Goal: Task Accomplishment & Management: Complete application form

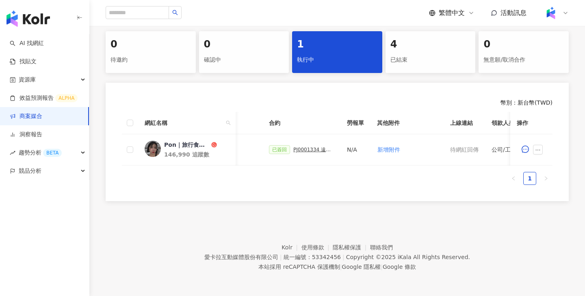
scroll to position [0, 220]
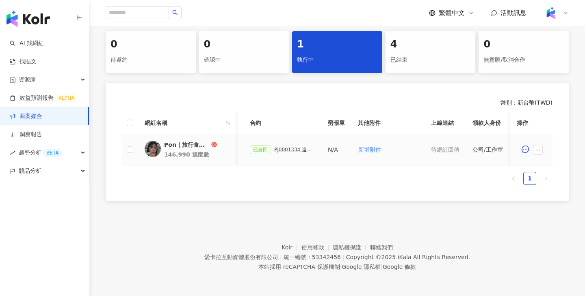
click at [293, 151] on div "PJ0001334 遠傳電信_202502_KOL專案_活動確認單" at bounding box center [294, 150] width 41 height 6
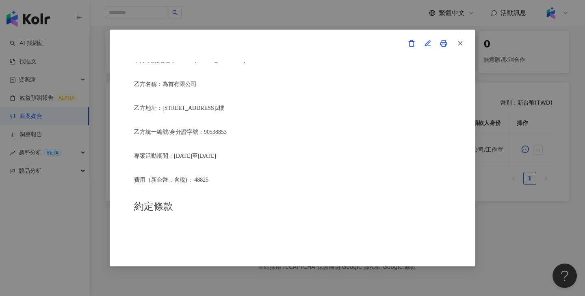
scroll to position [217, 0]
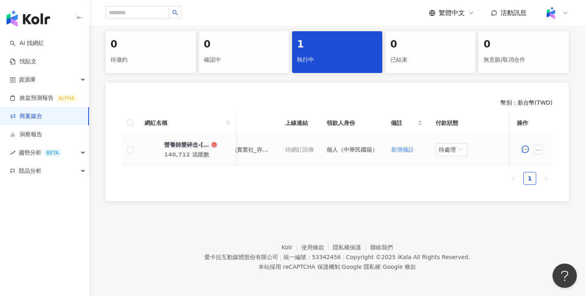
scroll to position [0, 239]
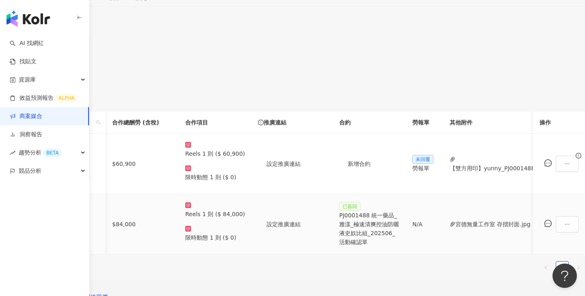
scroll to position [0, 160]
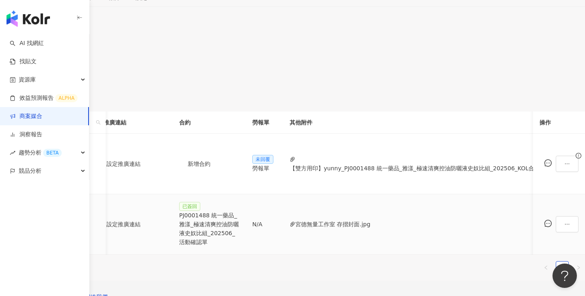
click at [239, 211] on div "PJ0001488 統一藥品_雅漾_極速清爽控油防曬液史奴比組_202506_活動確認單" at bounding box center [209, 229] width 60 height 36
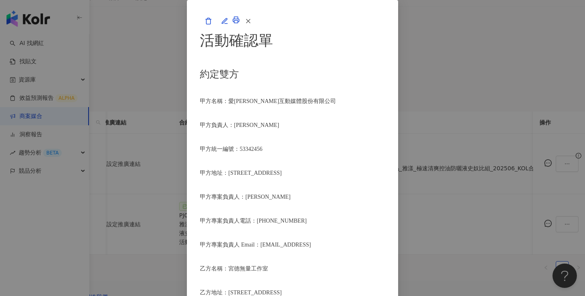
scroll to position [205, 0]
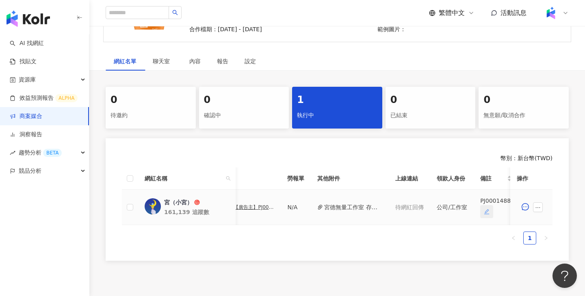
scroll to position [0, 342]
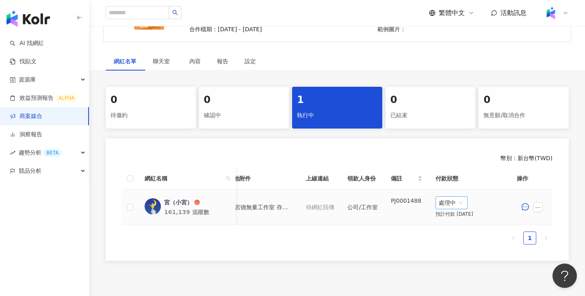
click at [454, 204] on span "處理中" at bounding box center [452, 203] width 26 height 12
click at [456, 221] on div "待處理" at bounding box center [453, 219] width 23 height 9
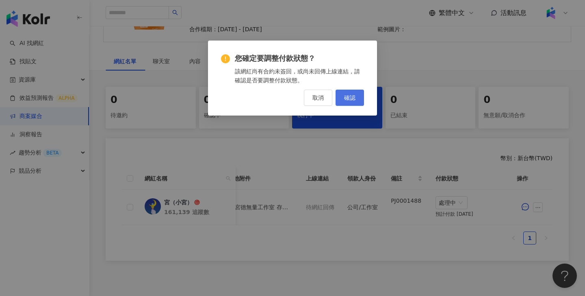
click at [344, 101] on span "確認" at bounding box center [349, 98] width 11 height 6
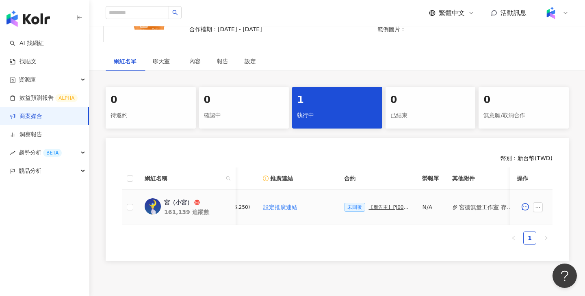
scroll to position [0, 283]
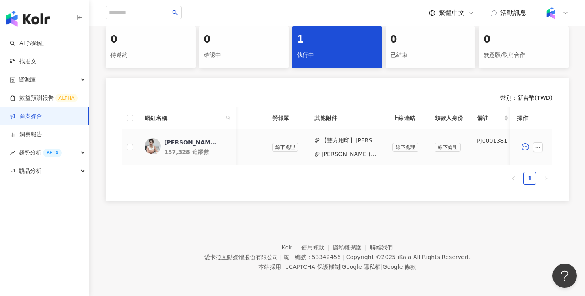
scroll to position [0, 337]
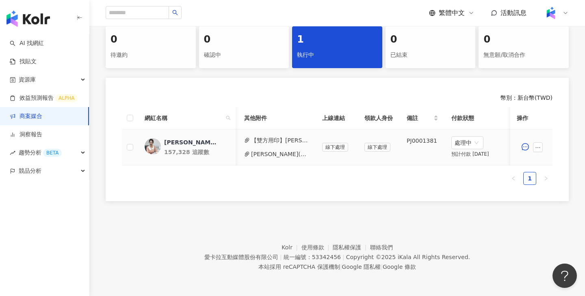
click at [292, 157] on button "李婉萍(6月廣告主)_PJ0001381 佳格_06.25愛卡拉互動媒體股份有限公司(行銷費05.16完善).pdf" at bounding box center [280, 154] width 58 height 9
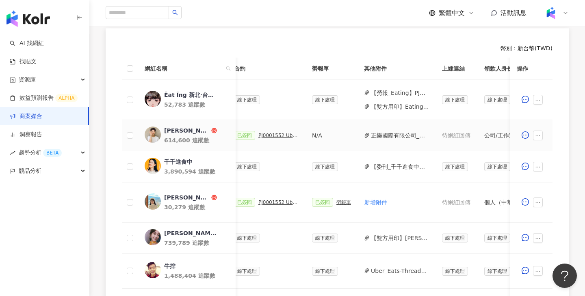
scroll to position [0, 228]
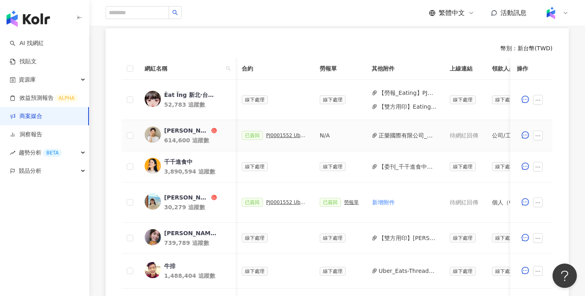
click at [293, 135] on div "PJ0001552 Uber Eats_costco_202506_活動確認單" at bounding box center [286, 136] width 41 height 6
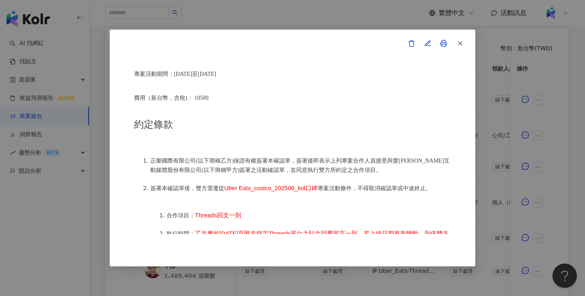
scroll to position [308, 0]
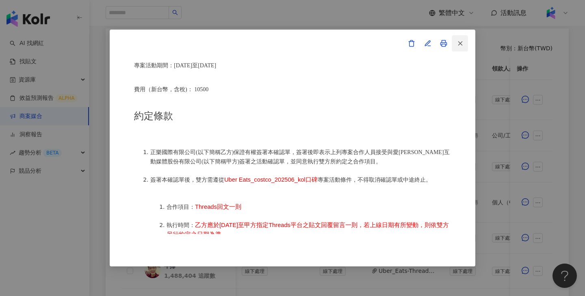
click at [462, 46] on icon "button" at bounding box center [460, 43] width 7 height 7
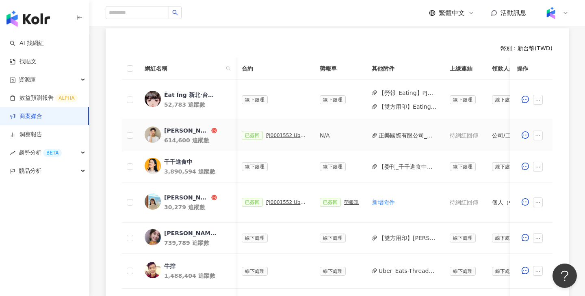
scroll to position [0, 392]
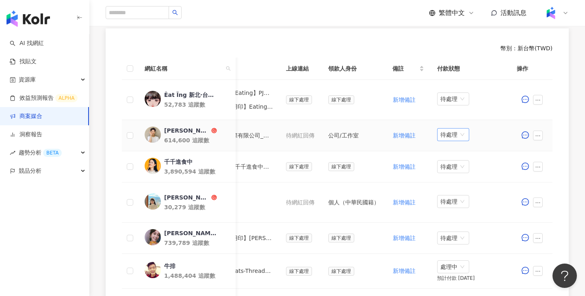
click at [457, 134] on span "待處理" at bounding box center [453, 135] width 26 height 12
click at [448, 168] on div "處理中" at bounding box center [453, 165] width 23 height 9
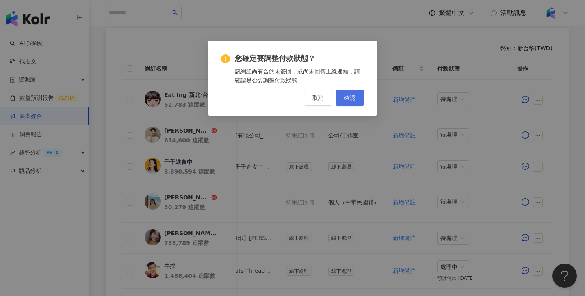
click at [349, 100] on span "確認" at bounding box center [349, 98] width 11 height 6
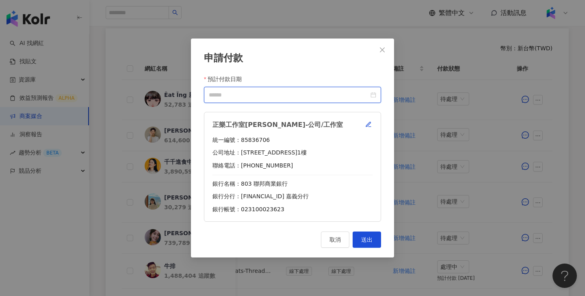
click at [292, 93] on input "預計付款日期" at bounding box center [289, 95] width 160 height 9
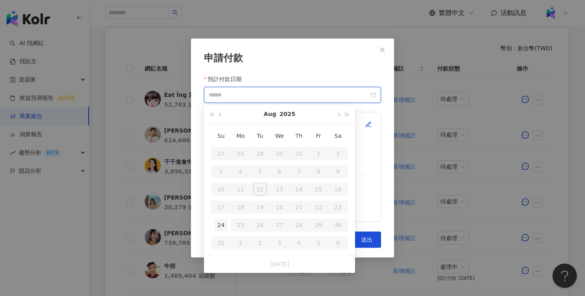
type input "**********"
click at [225, 221] on div "24" at bounding box center [220, 225] width 13 height 13
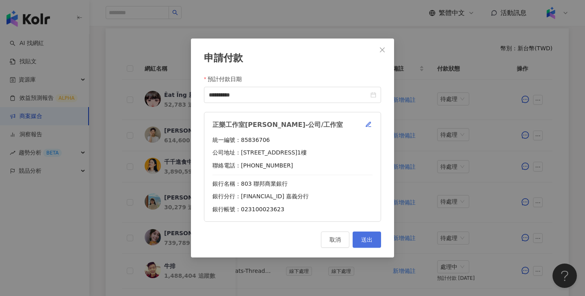
click at [355, 237] on button "送出" at bounding box center [367, 240] width 28 height 16
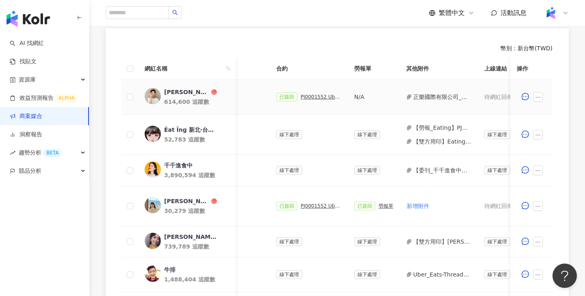
scroll to position [0, 191]
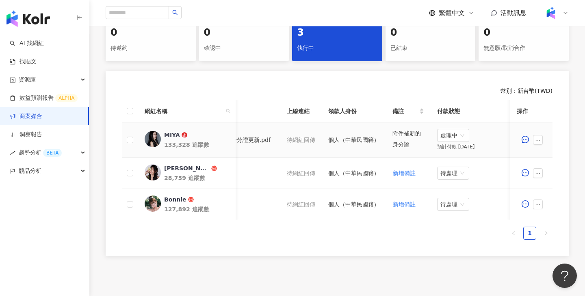
scroll to position [0, 111]
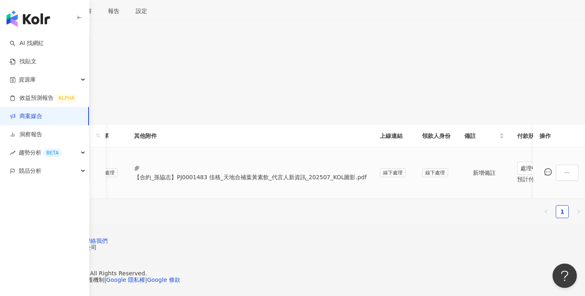
scroll to position [0, 355]
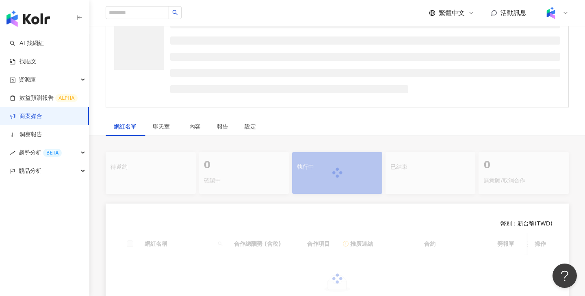
scroll to position [123, 0]
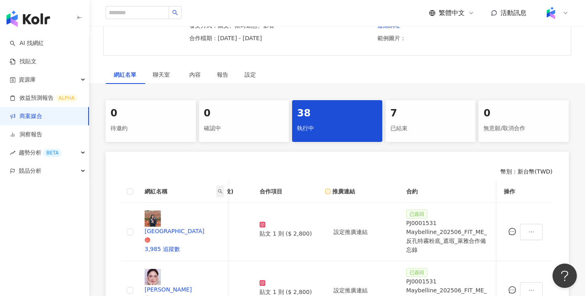
click at [223, 189] on icon "search" at bounding box center [220, 191] width 5 height 5
click at [206, 182] on input "text" at bounding box center [199, 183] width 67 height 16
paste input "*******"
click at [166, 182] on input "*******" at bounding box center [199, 183] width 67 height 16
click at [181, 202] on span "搜尋" at bounding box center [186, 198] width 11 height 13
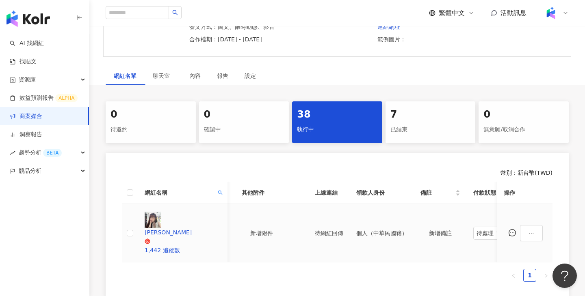
scroll to position [121, 0]
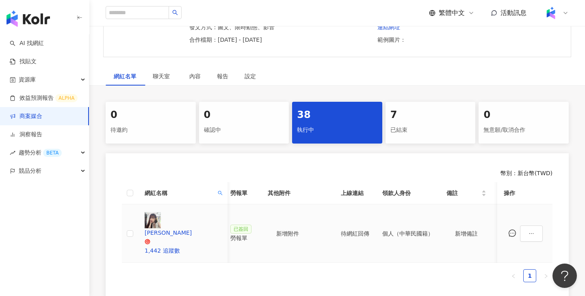
click at [253, 234] on div "勞報單" at bounding box center [242, 238] width 24 height 9
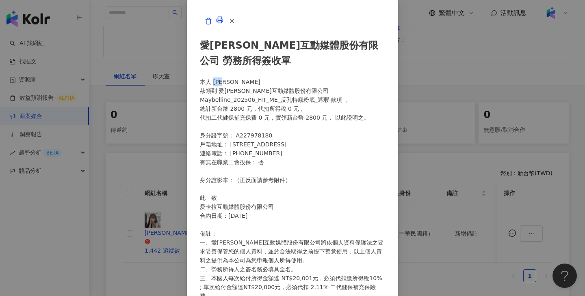
drag, startPoint x: 165, startPoint y: 96, endPoint x: 146, endPoint y: 95, distance: 19.5
click at [200, 95] on div "愛卡拉互動媒體股份有限公司 勞務所得簽收單 本人 詹萌雅 茲領到 愛卡拉互動媒體股份有限公司 Maybelline_202506_FIT_ME_反孔特霧粉底_…" at bounding box center [292, 268] width 185 height 479
copy div "本人 詹萌雅"
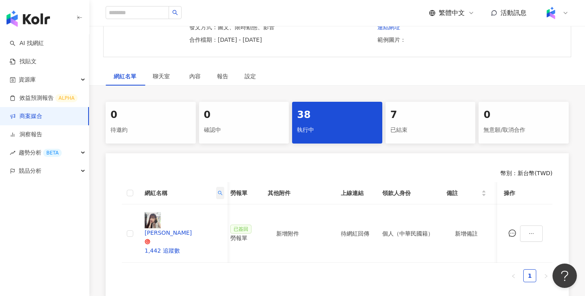
click at [223, 191] on icon "search" at bounding box center [220, 193] width 5 height 5
click at [196, 190] on input "*******" at bounding box center [199, 185] width 67 height 16
paste input "text"
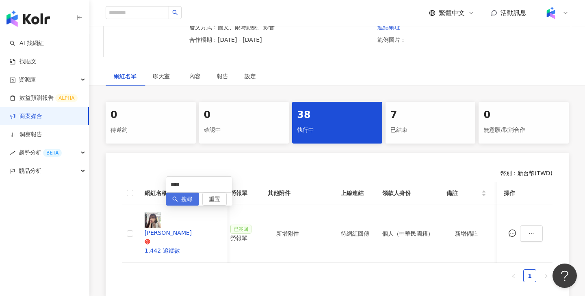
click at [181, 206] on span "搜尋" at bounding box center [186, 199] width 11 height 13
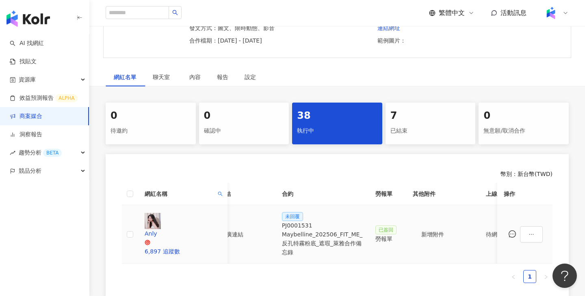
scroll to position [0, 164]
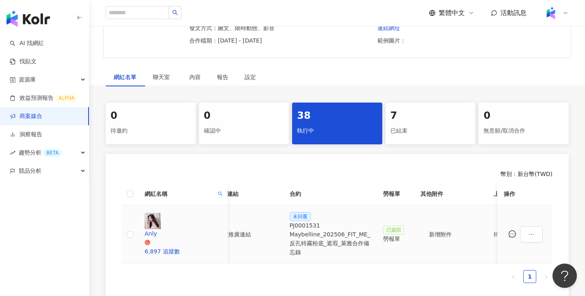
click at [356, 221] on div "PJ0001531 Maybelline_202506_FIT_ME_反孔特霧粉底_遮瑕_萊雅合作備忘錄" at bounding box center [330, 239] width 81 height 36
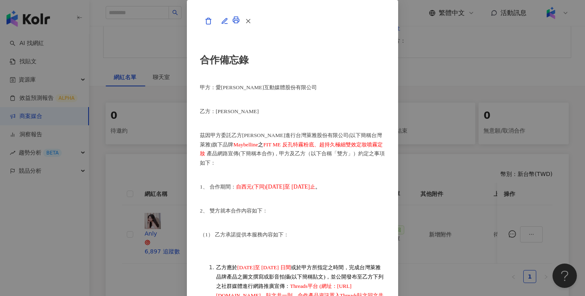
scroll to position [465, 1]
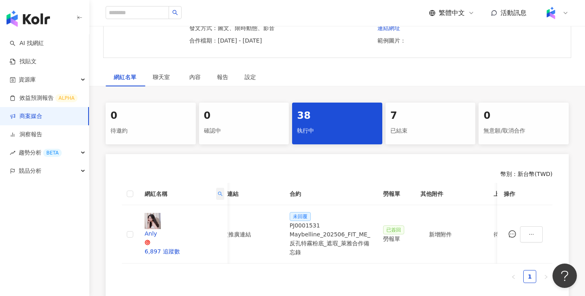
click at [224, 188] on span at bounding box center [220, 194] width 8 height 12
click at [198, 195] on div "**** 搜尋 重置" at bounding box center [199, 191] width 67 height 29
click at [201, 187] on input "****" at bounding box center [199, 185] width 67 height 16
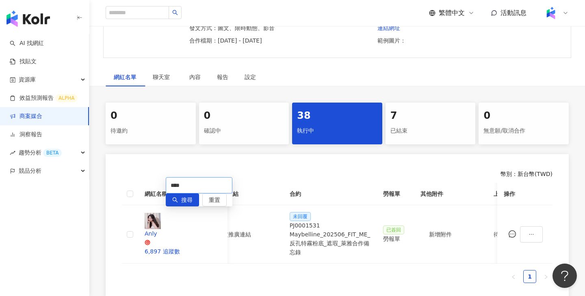
paste input "text"
type input "**"
click at [181, 203] on button "搜尋" at bounding box center [182, 200] width 33 height 13
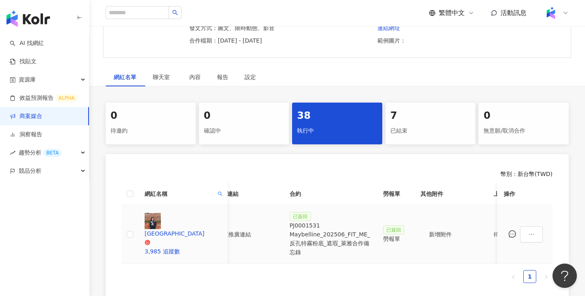
click at [351, 221] on div "PJ0001531 Maybelline_202506_FIT_ME_反孔特霧粉底_遮瑕_萊雅合作備忘錄" at bounding box center [330, 239] width 81 height 36
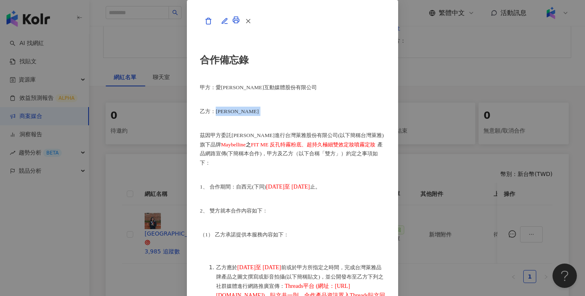
drag, startPoint x: 169, startPoint y: 143, endPoint x: 150, endPoint y: 143, distance: 18.3
click at [200, 116] on p "乙方：彭詩荃" at bounding box center [292, 111] width 185 height 9
copy p "彭詩荃"
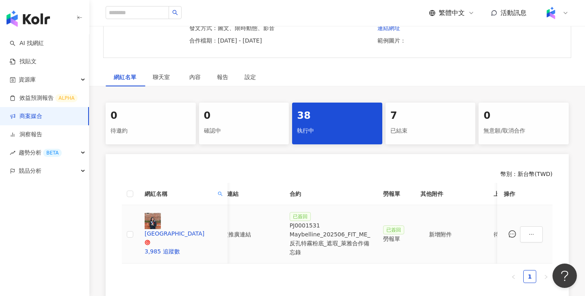
click at [407, 235] on div "勞報單" at bounding box center [395, 239] width 24 height 9
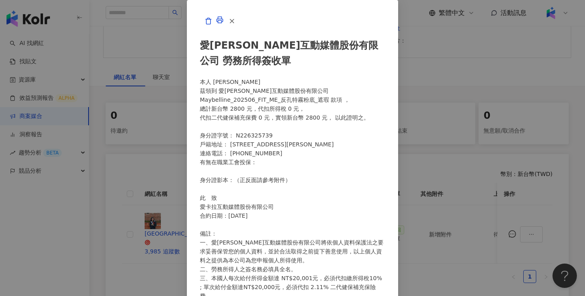
scroll to position [139, 0]
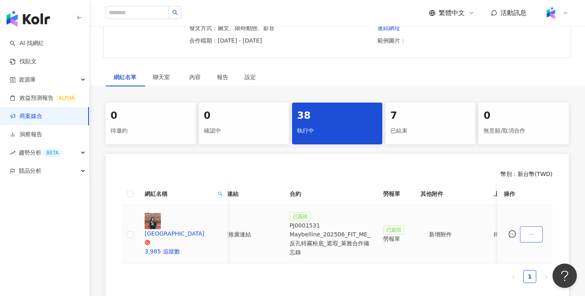
click at [534, 232] on icon "ellipsis" at bounding box center [531, 235] width 6 height 6
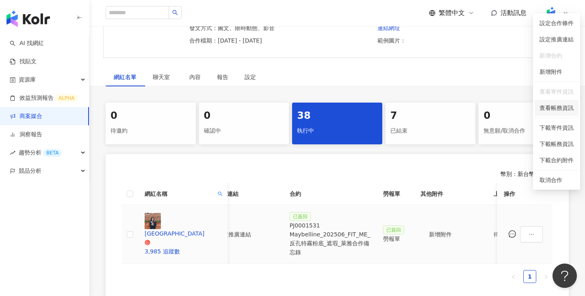
click at [552, 106] on span "查看帳務資訊" at bounding box center [556, 108] width 34 height 9
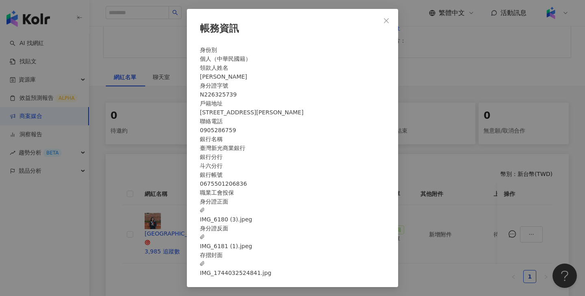
scroll to position [9, 0]
click at [271, 274] on span "IMG_1744032524841.jpg" at bounding box center [235, 269] width 71 height 18
click at [458, 177] on div "帳務資訊 身份別 個人（中華民國籍） 領款人姓名 彭詩荃 身分證字號 N226325739 戶籍地址 彰化縣溪州鄉大庄村田中路49號 聯絡電話 0905286…" at bounding box center [292, 148] width 585 height 296
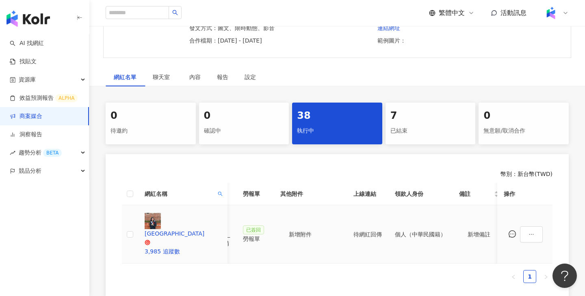
scroll to position [0, 381]
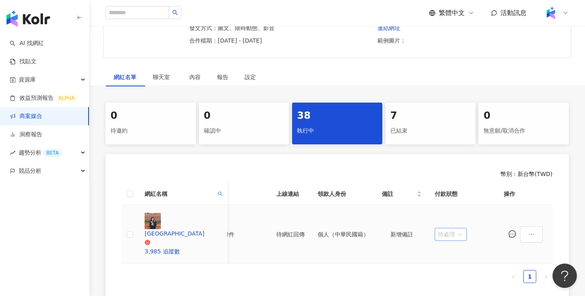
click at [463, 229] on span "待處理" at bounding box center [451, 235] width 26 height 12
click at [452, 226] on div "處理中" at bounding box center [453, 226] width 23 height 9
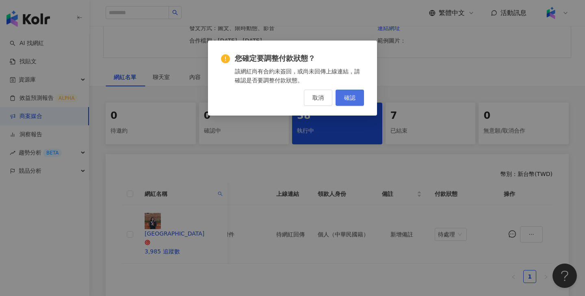
click at [344, 97] on span "確認" at bounding box center [349, 98] width 11 height 6
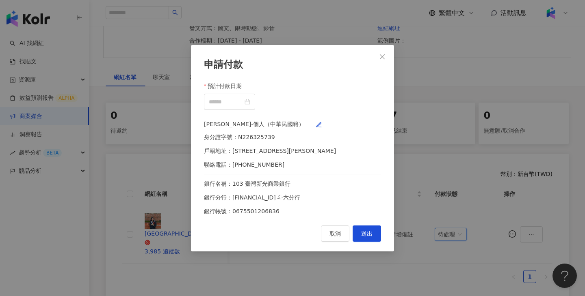
click at [287, 110] on form "預計付款日期 彭詩荃-個人（中華民國籍） 身分證字號：N226325739 戶籍地址：彰化縣溪州鄉大庄村田中路49號 聯絡電話：0905286759 銀行名稱…" at bounding box center [292, 148] width 177 height 134
click at [243, 97] on input "預計付款日期" at bounding box center [226, 101] width 34 height 9
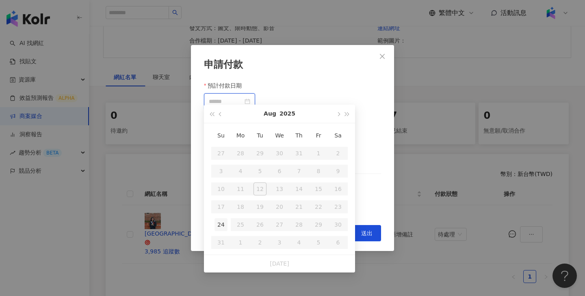
type input "**********"
click at [225, 227] on div "24" at bounding box center [220, 225] width 13 height 13
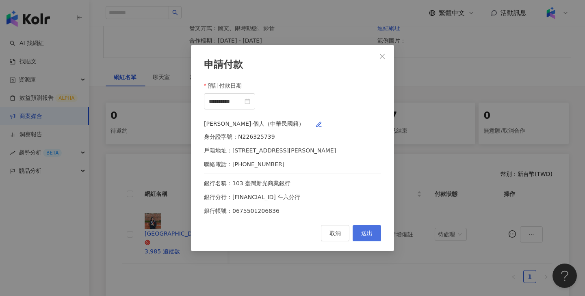
click at [370, 236] on button "送出" at bounding box center [367, 233] width 28 height 16
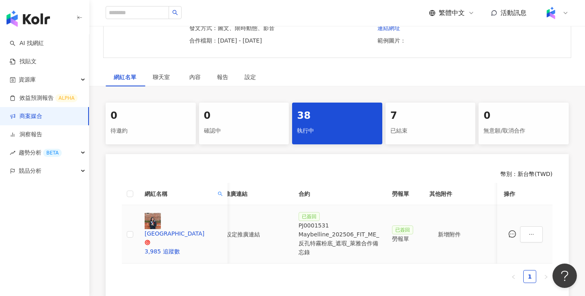
scroll to position [0, 0]
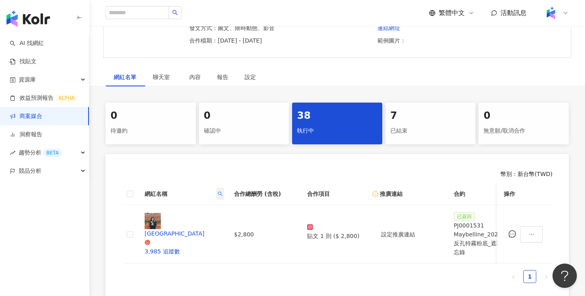
click at [223, 192] on icon "search" at bounding box center [220, 194] width 5 height 5
click at [208, 184] on input "**" at bounding box center [199, 185] width 67 height 16
click at [208, 183] on input "**" at bounding box center [199, 185] width 67 height 16
paste input "*"
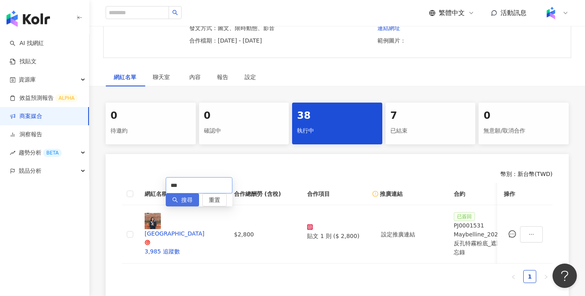
type input "***"
click at [181, 202] on span "搜尋" at bounding box center [186, 200] width 11 height 13
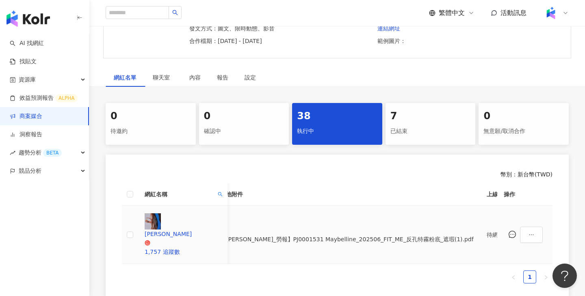
scroll to position [0, 364]
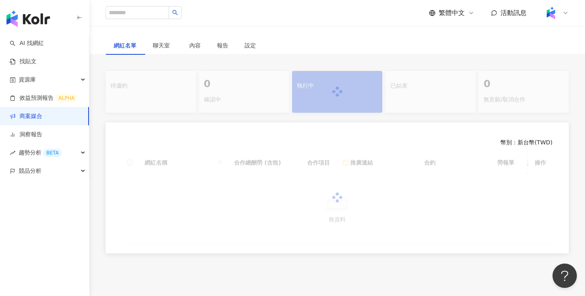
scroll to position [158, 0]
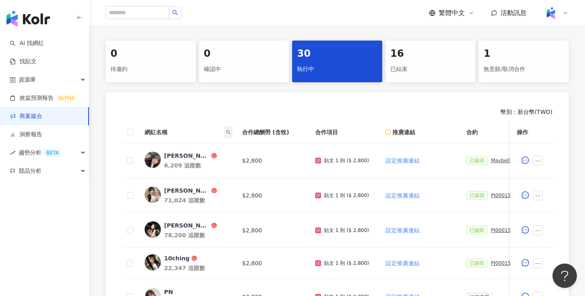
click at [229, 130] on span at bounding box center [228, 132] width 8 height 12
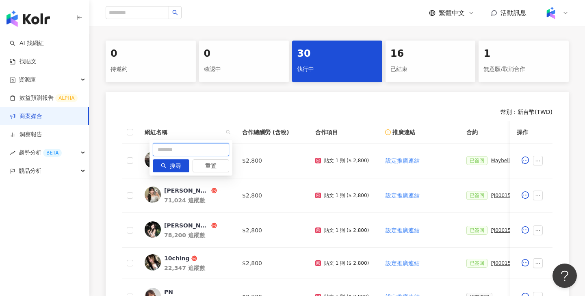
click at [206, 150] on input "text" at bounding box center [191, 149] width 76 height 13
paste input "*******"
type input "*******"
click at [178, 171] on span "搜尋" at bounding box center [175, 166] width 11 height 13
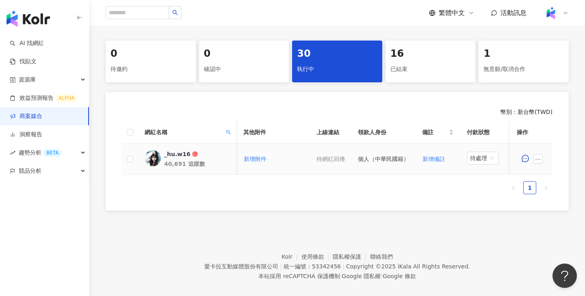
scroll to position [0, 354]
click at [488, 155] on span "待處理" at bounding box center [479, 158] width 26 height 12
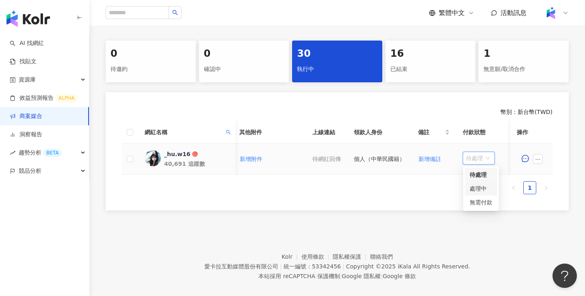
click at [482, 191] on div "處理中" at bounding box center [481, 188] width 23 height 9
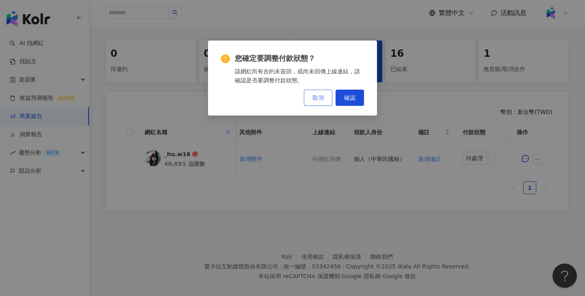
click at [317, 97] on span "取消" at bounding box center [317, 98] width 11 height 6
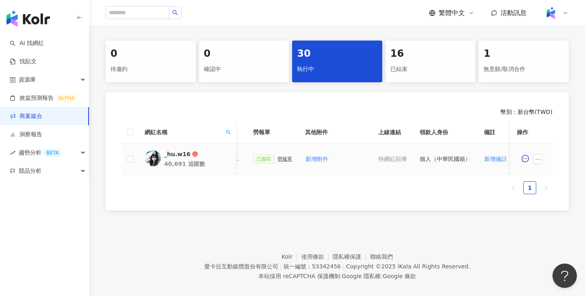
scroll to position [0, 239]
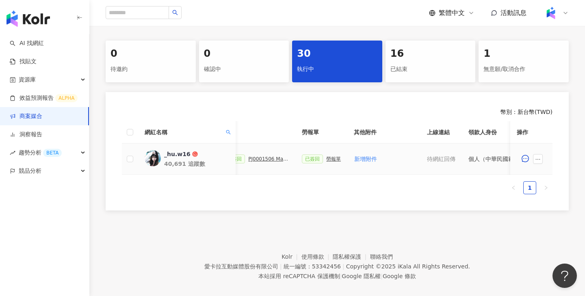
click at [273, 160] on div "PJ0001506 Maybelline_202506_超持久水光鎖吻唇釉新色_萊雅合作備忘錄" at bounding box center [268, 159] width 41 height 6
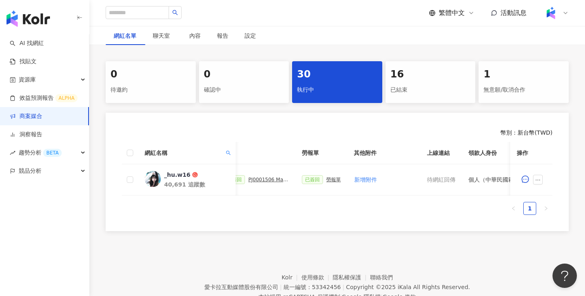
scroll to position [0, 381]
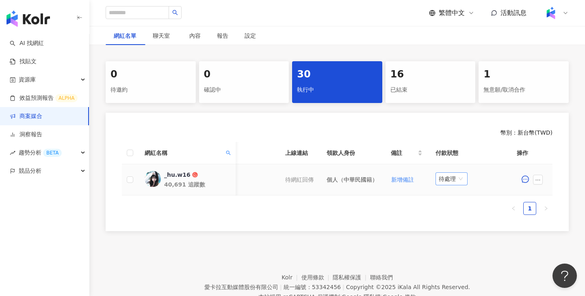
click at [451, 178] on span "待處理" at bounding box center [452, 179] width 26 height 12
click at [450, 208] on div "處理中" at bounding box center [453, 209] width 23 height 9
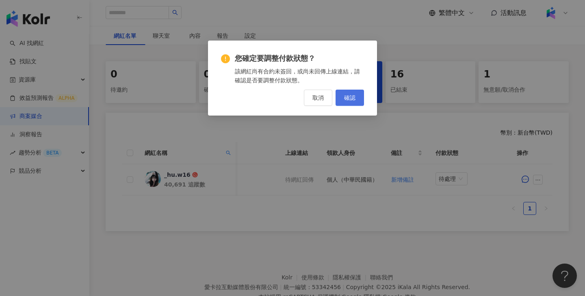
click at [357, 96] on button "確認" at bounding box center [349, 98] width 28 height 16
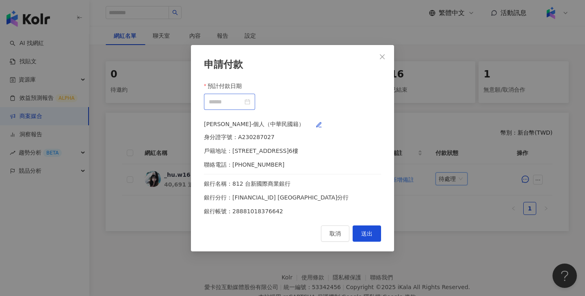
click at [255, 101] on div at bounding box center [229, 101] width 51 height 16
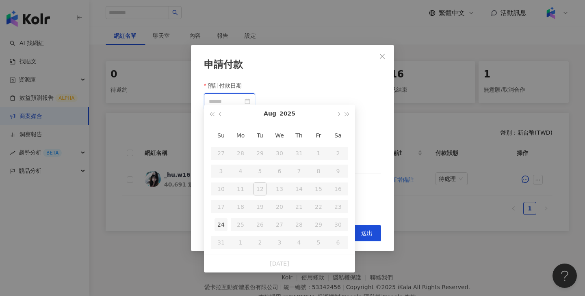
type input "**********"
click at [218, 227] on div "24" at bounding box center [220, 225] width 13 height 13
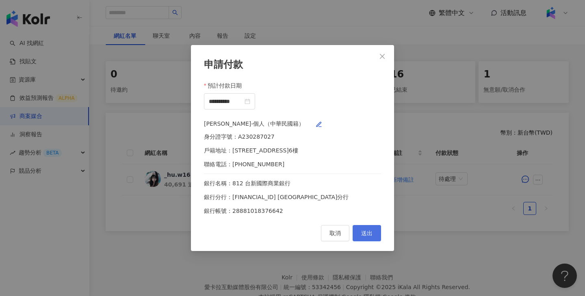
click at [362, 236] on button "送出" at bounding box center [367, 233] width 28 height 16
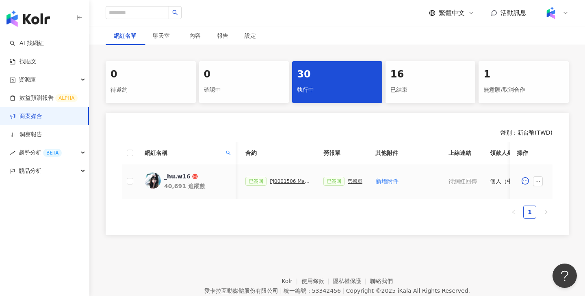
scroll to position [0, 77]
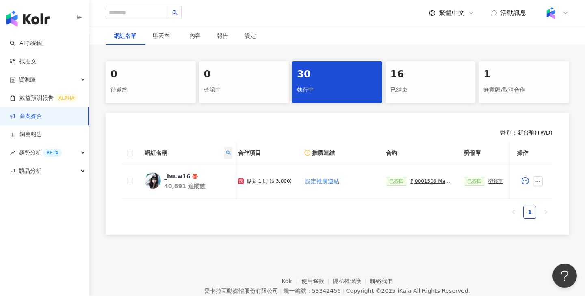
click at [226, 156] on span at bounding box center [228, 153] width 8 height 12
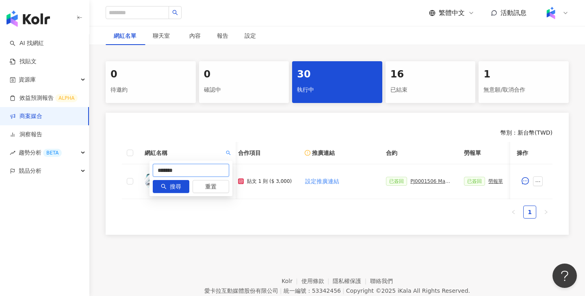
click at [206, 175] on input "*******" at bounding box center [191, 170] width 76 height 13
paste input "text"
type input "*******"
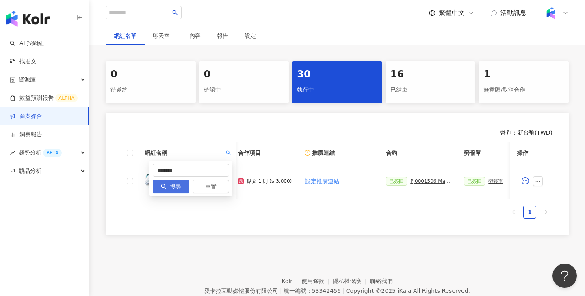
click at [174, 190] on span "搜尋" at bounding box center [175, 187] width 11 height 13
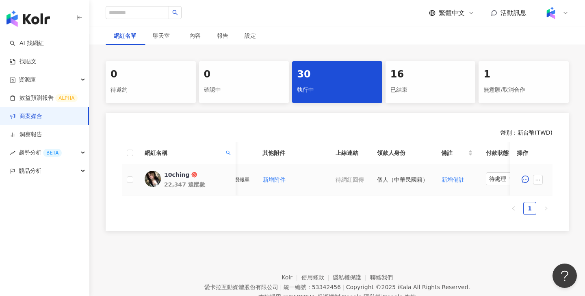
scroll to position [0, 381]
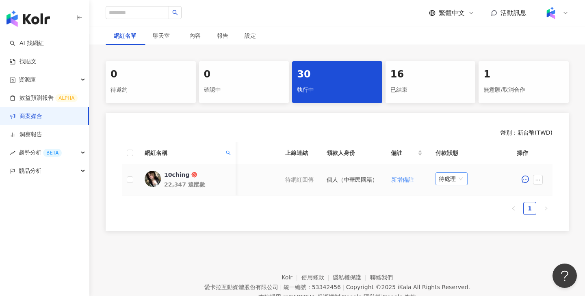
click at [457, 173] on span "待處理" at bounding box center [452, 179] width 26 height 12
click at [449, 211] on div "處理中" at bounding box center [453, 209] width 23 height 9
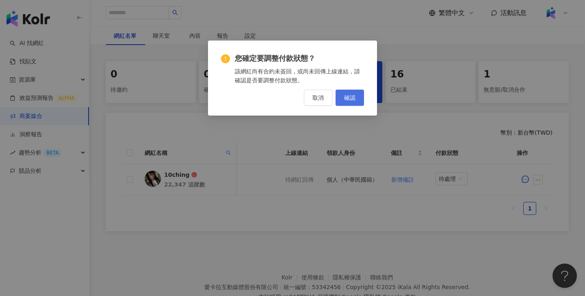
click at [347, 100] on span "確認" at bounding box center [349, 98] width 11 height 6
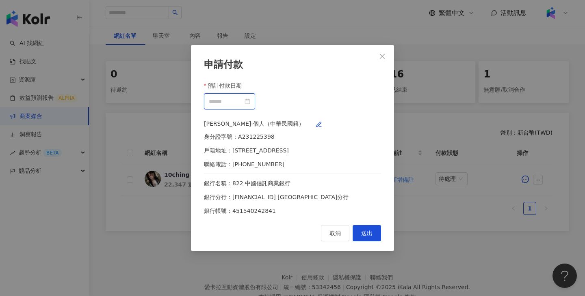
click at [243, 97] on input "預計付款日期" at bounding box center [226, 101] width 34 height 9
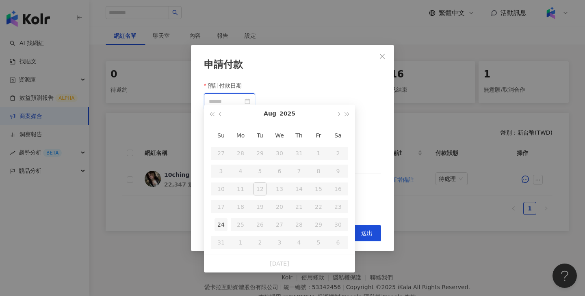
type input "**********"
click at [227, 228] on td "24" at bounding box center [220, 225] width 19 height 18
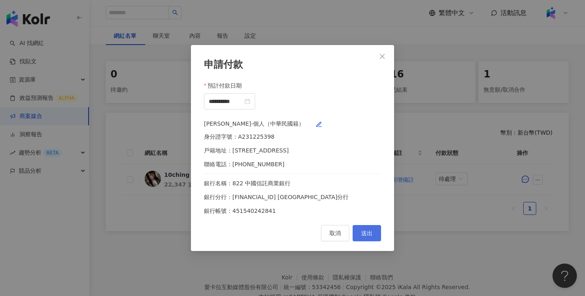
click at [367, 242] on button "送出" at bounding box center [367, 233] width 28 height 16
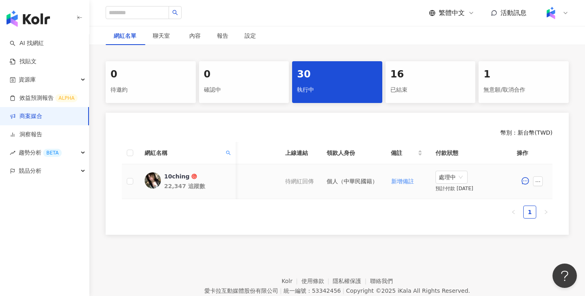
scroll to position [0, 251]
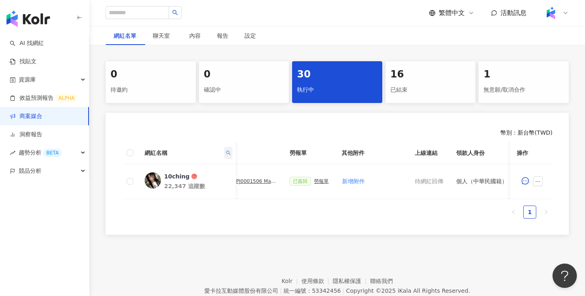
click at [231, 154] on span at bounding box center [228, 153] width 8 height 12
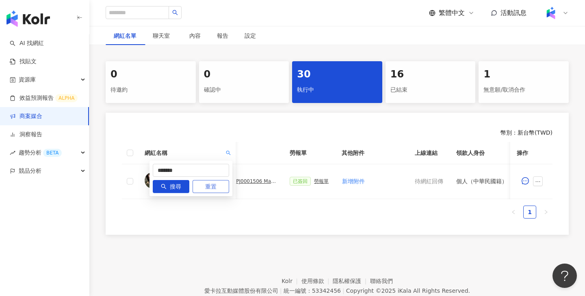
click at [223, 186] on button "重置" at bounding box center [211, 186] width 37 height 13
click at [174, 190] on span "搜尋" at bounding box center [175, 187] width 11 height 13
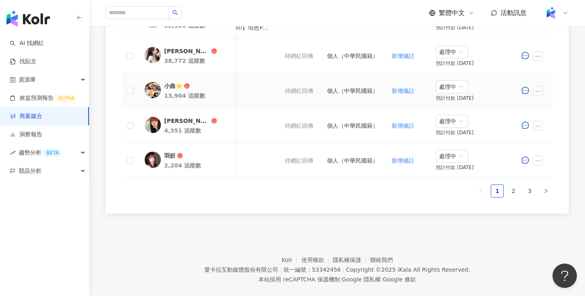
scroll to position [485, 0]
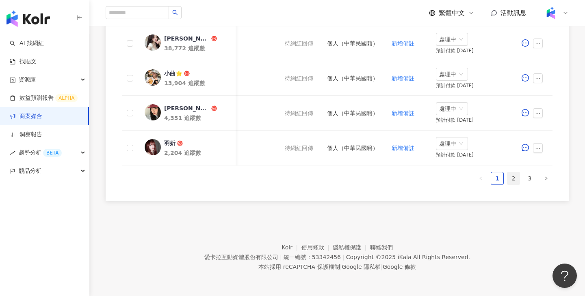
click at [514, 180] on link "2" at bounding box center [513, 179] width 12 height 12
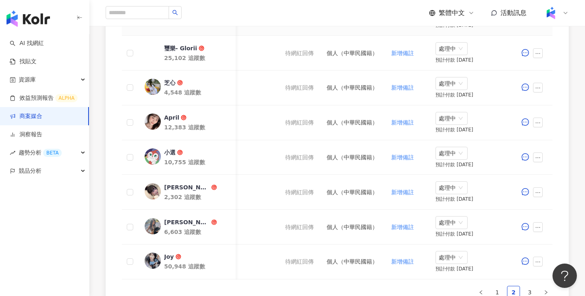
scroll to position [484, 0]
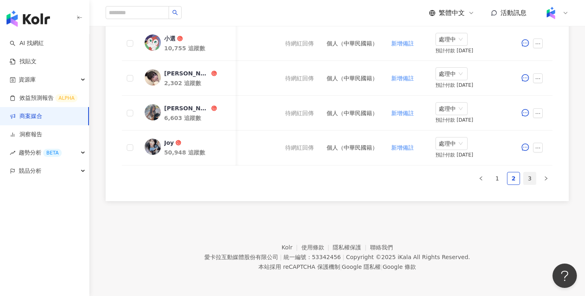
click at [524, 178] on link "3" at bounding box center [530, 179] width 12 height 12
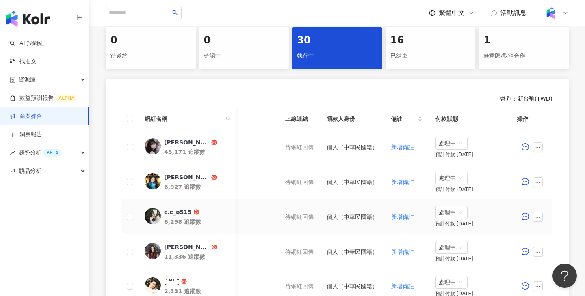
scroll to position [164, 0]
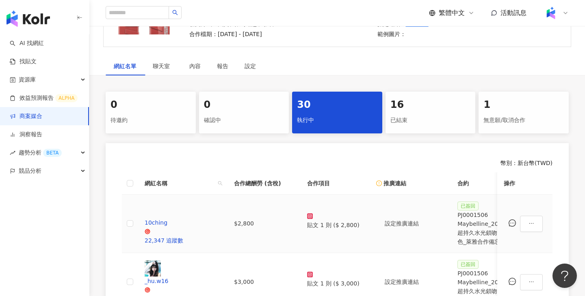
scroll to position [134, 0]
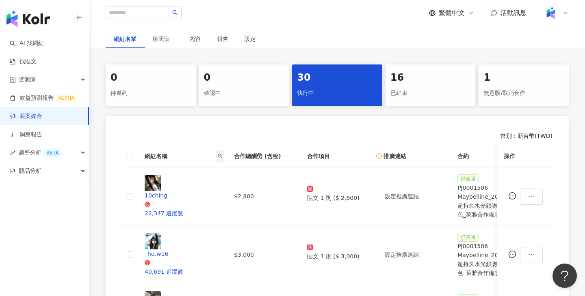
click at [224, 153] on span at bounding box center [220, 156] width 8 height 12
click at [197, 176] on input "text" at bounding box center [199, 172] width 67 height 16
paste input "***"
type input "***"
click at [181, 194] on span "搜尋" at bounding box center [186, 187] width 11 height 13
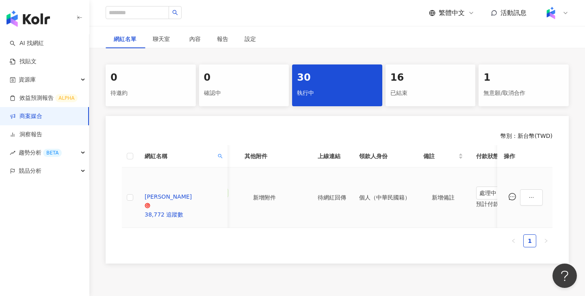
scroll to position [0, 384]
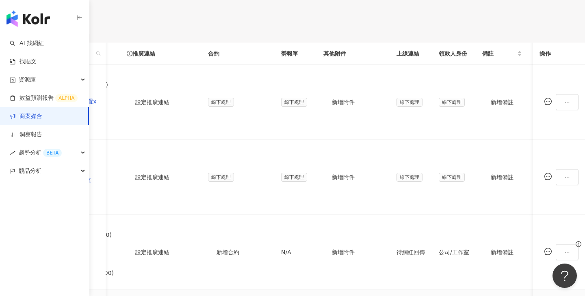
scroll to position [0, 197]
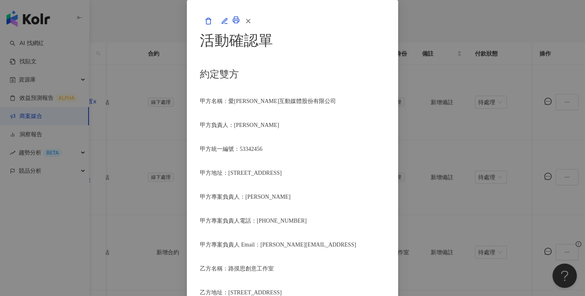
scroll to position [1018, 0]
